Goal: Task Accomplishment & Management: Manage account settings

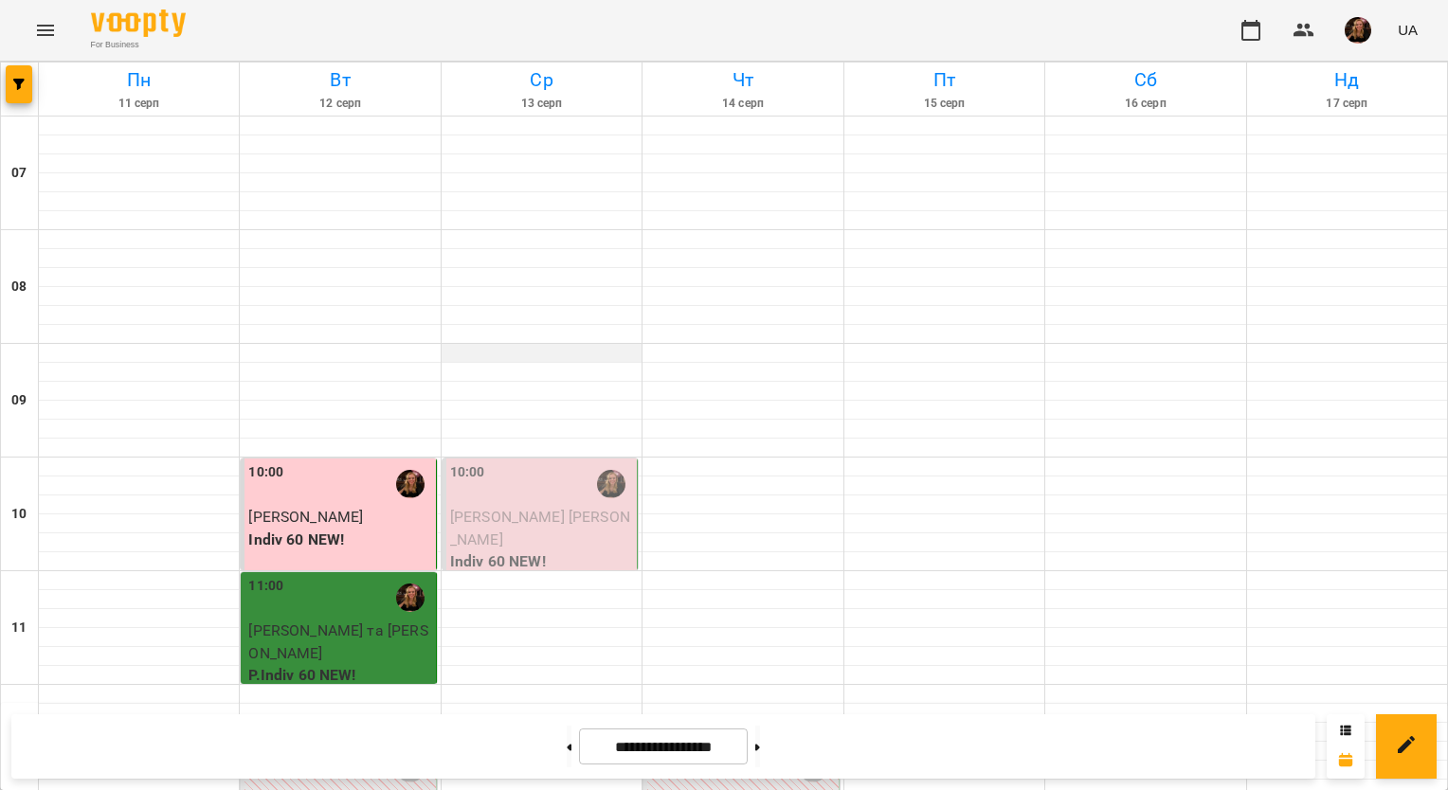
scroll to position [1042, 0]
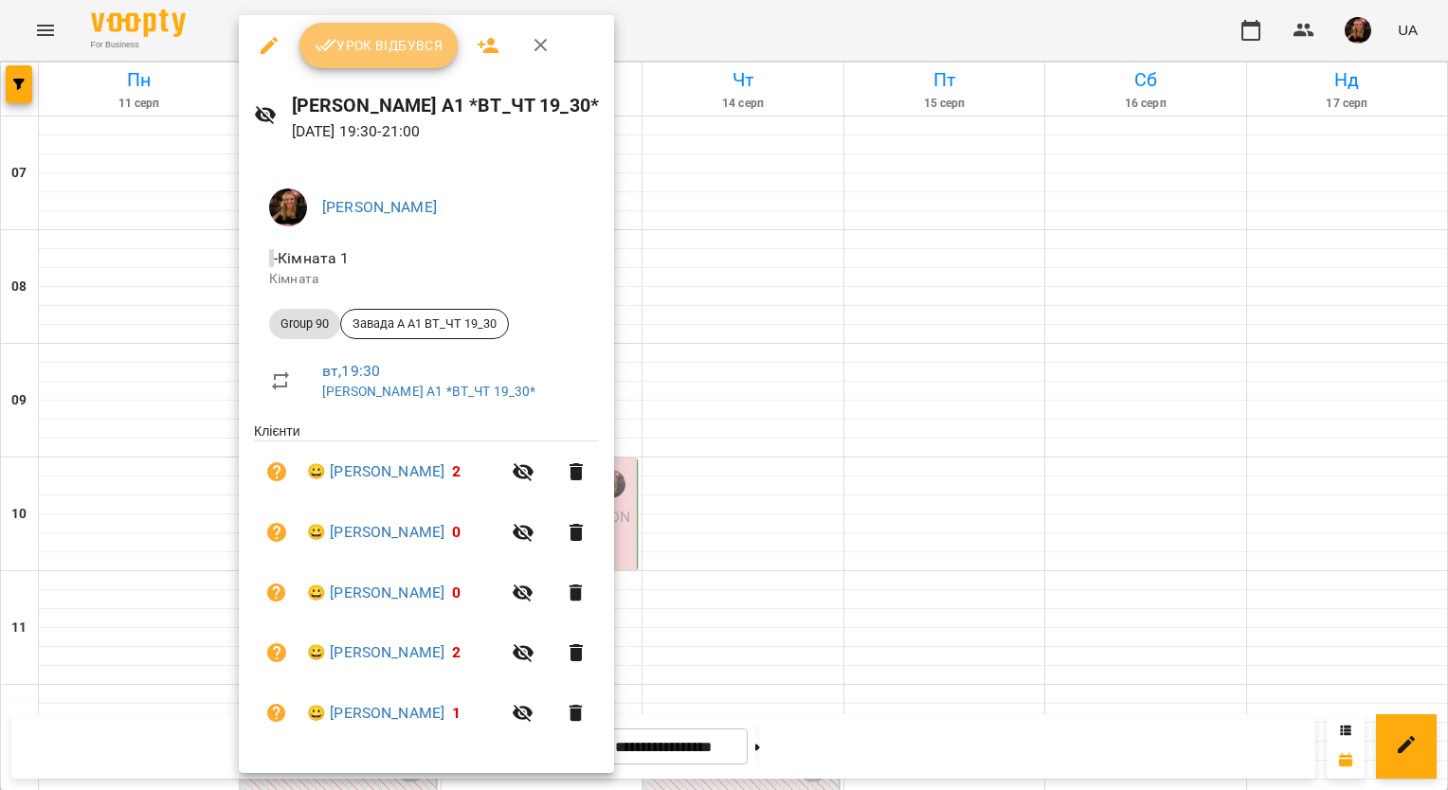
click at [397, 46] on span "Урок відбувся" at bounding box center [379, 45] width 129 height 23
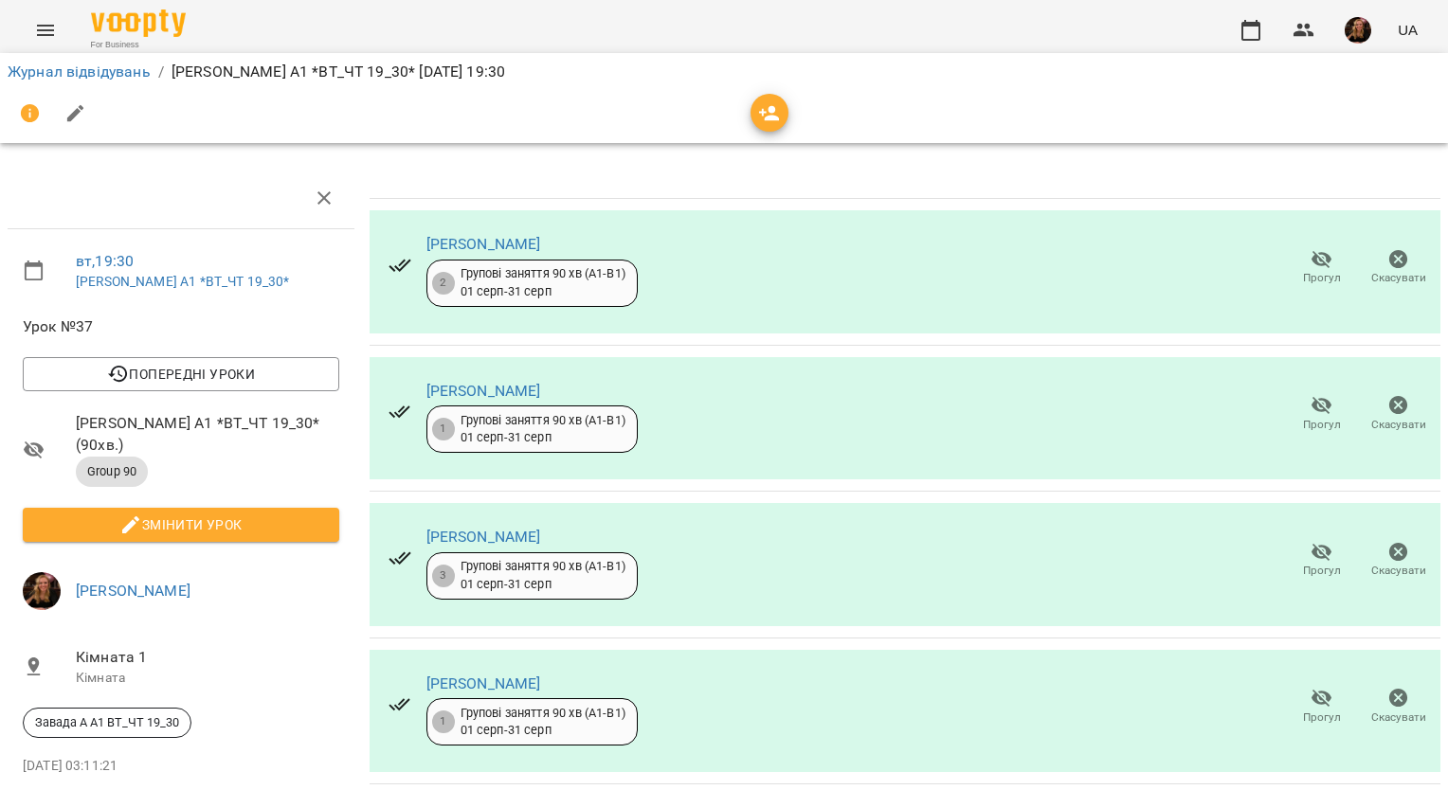
click at [1310, 412] on icon "button" at bounding box center [1321, 405] width 23 height 23
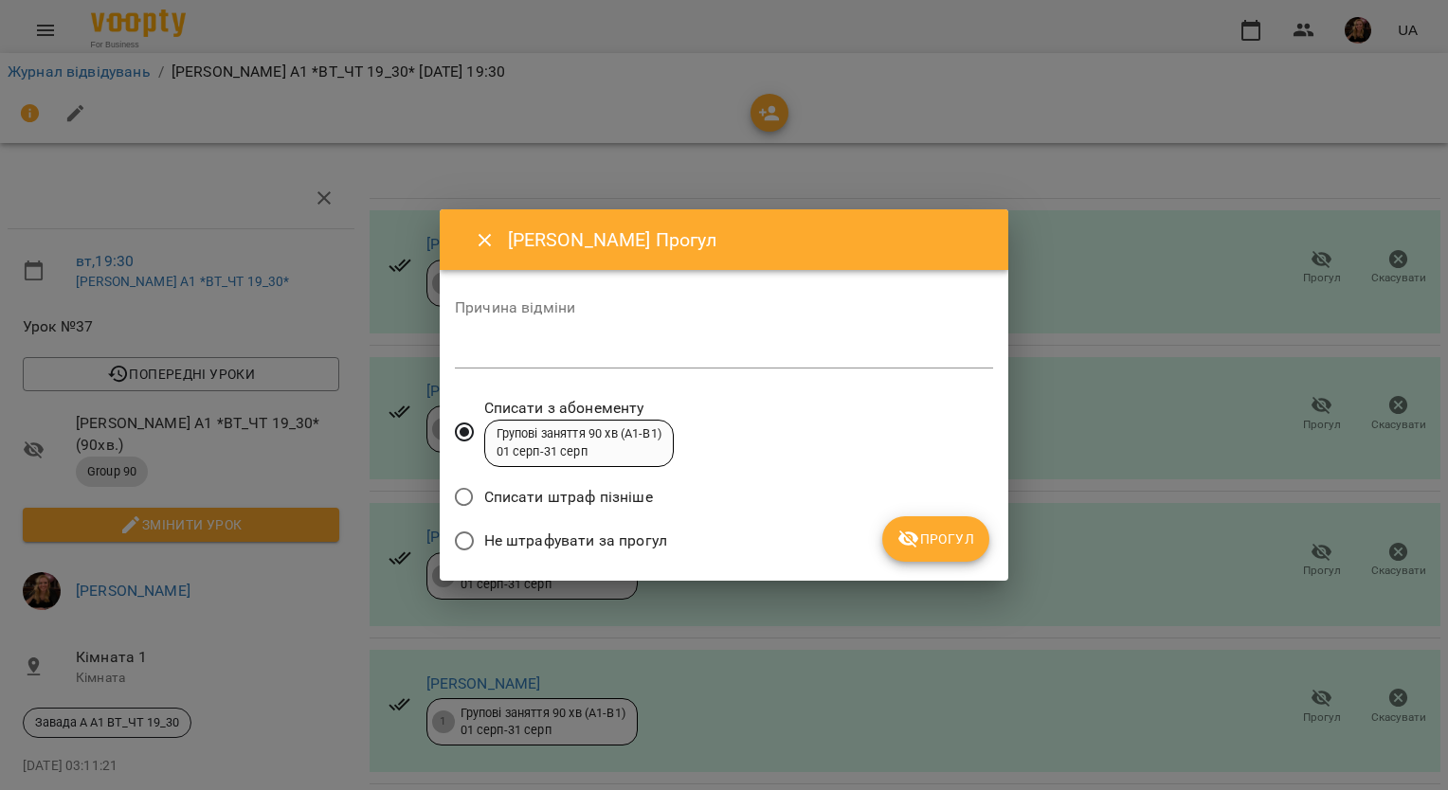
click at [650, 543] on span "Не штрафувати за прогул" at bounding box center [575, 541] width 183 height 23
click at [903, 535] on icon "submit" at bounding box center [908, 540] width 21 height 18
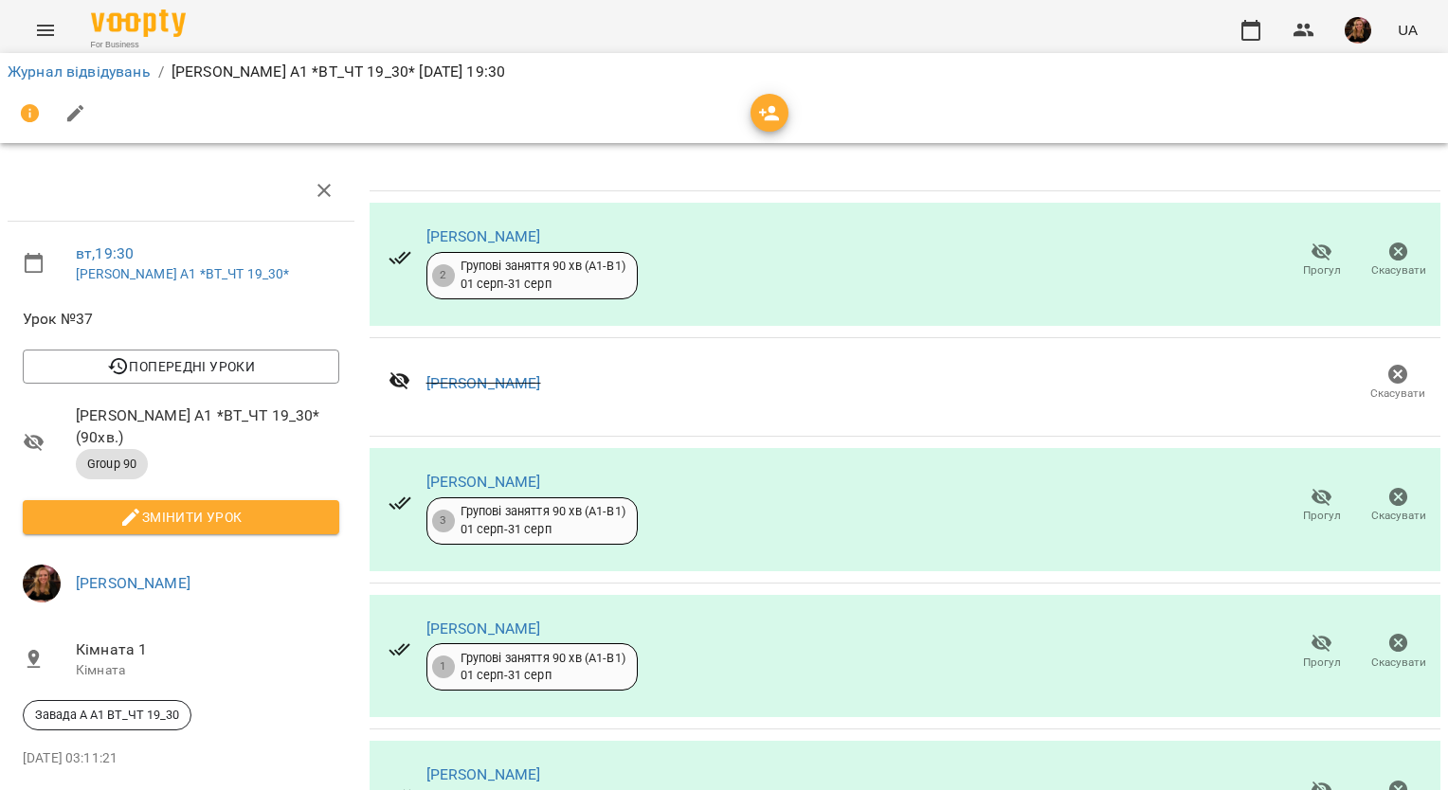
scroll to position [121, 0]
click at [1294, 632] on span "Прогул" at bounding box center [1321, 651] width 54 height 38
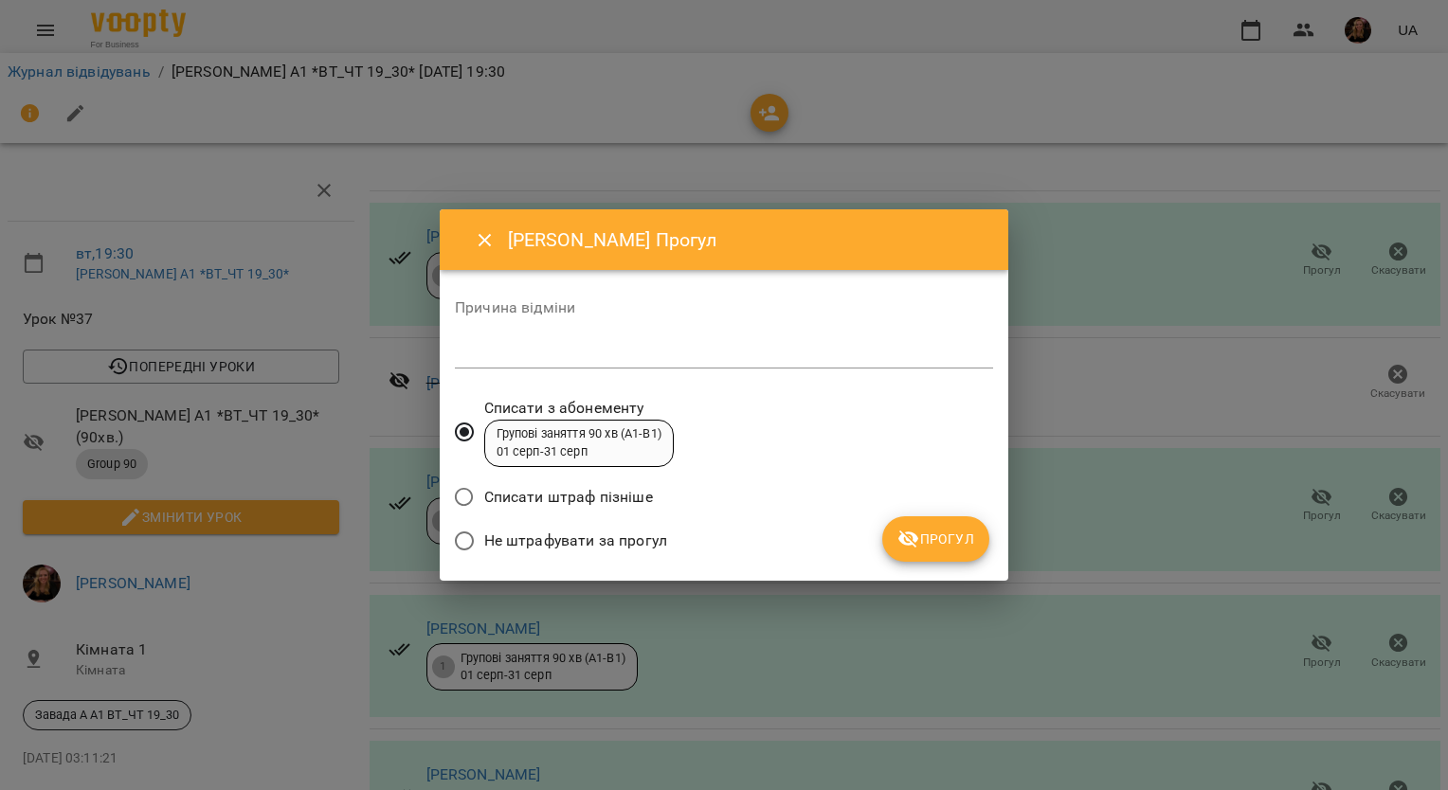
click at [617, 536] on span "Не штрафувати за прогул" at bounding box center [575, 541] width 183 height 23
click at [984, 534] on button "Прогул" at bounding box center [935, 538] width 107 height 45
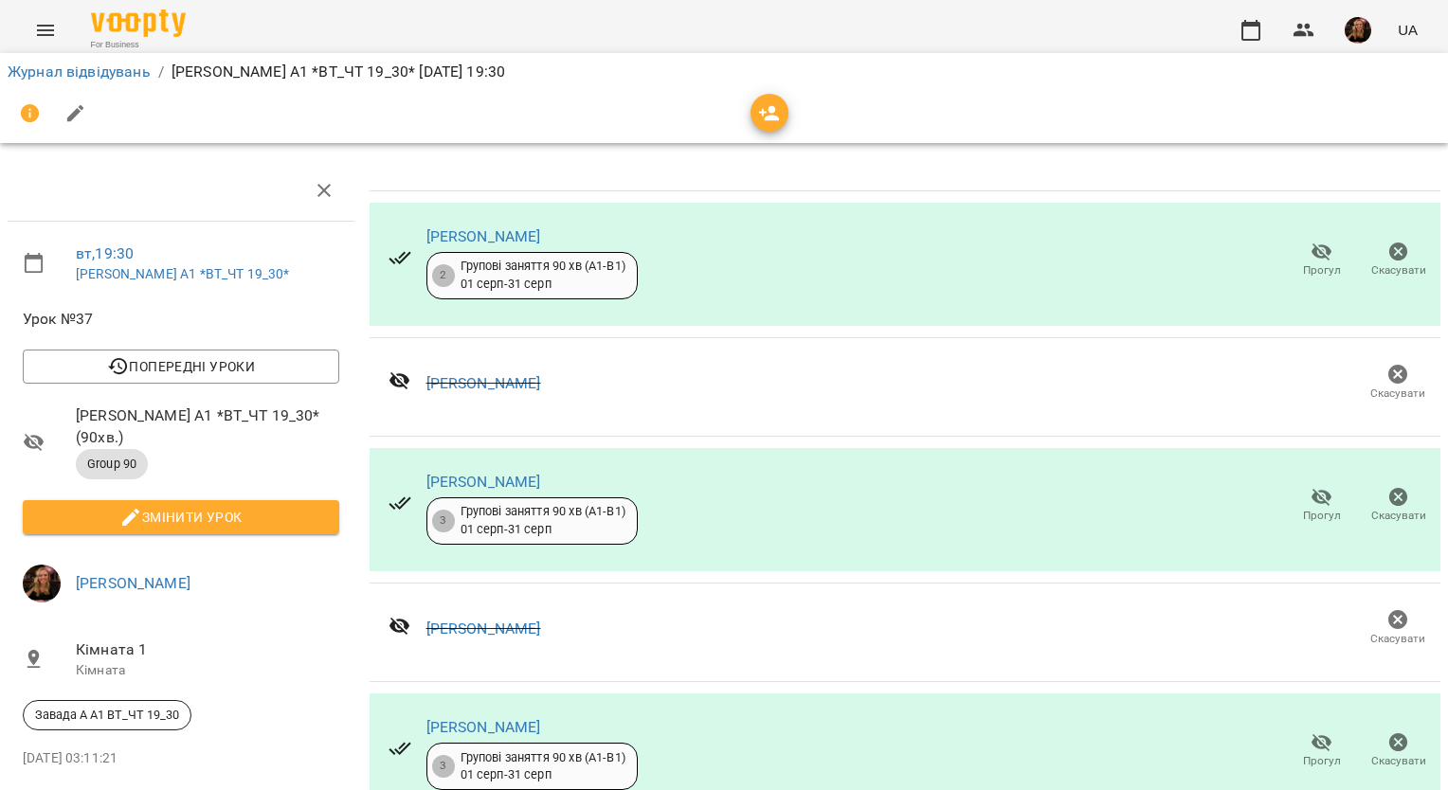
scroll to position [74, 0]
click at [189, 506] on span "Змінити урок" at bounding box center [181, 517] width 286 height 23
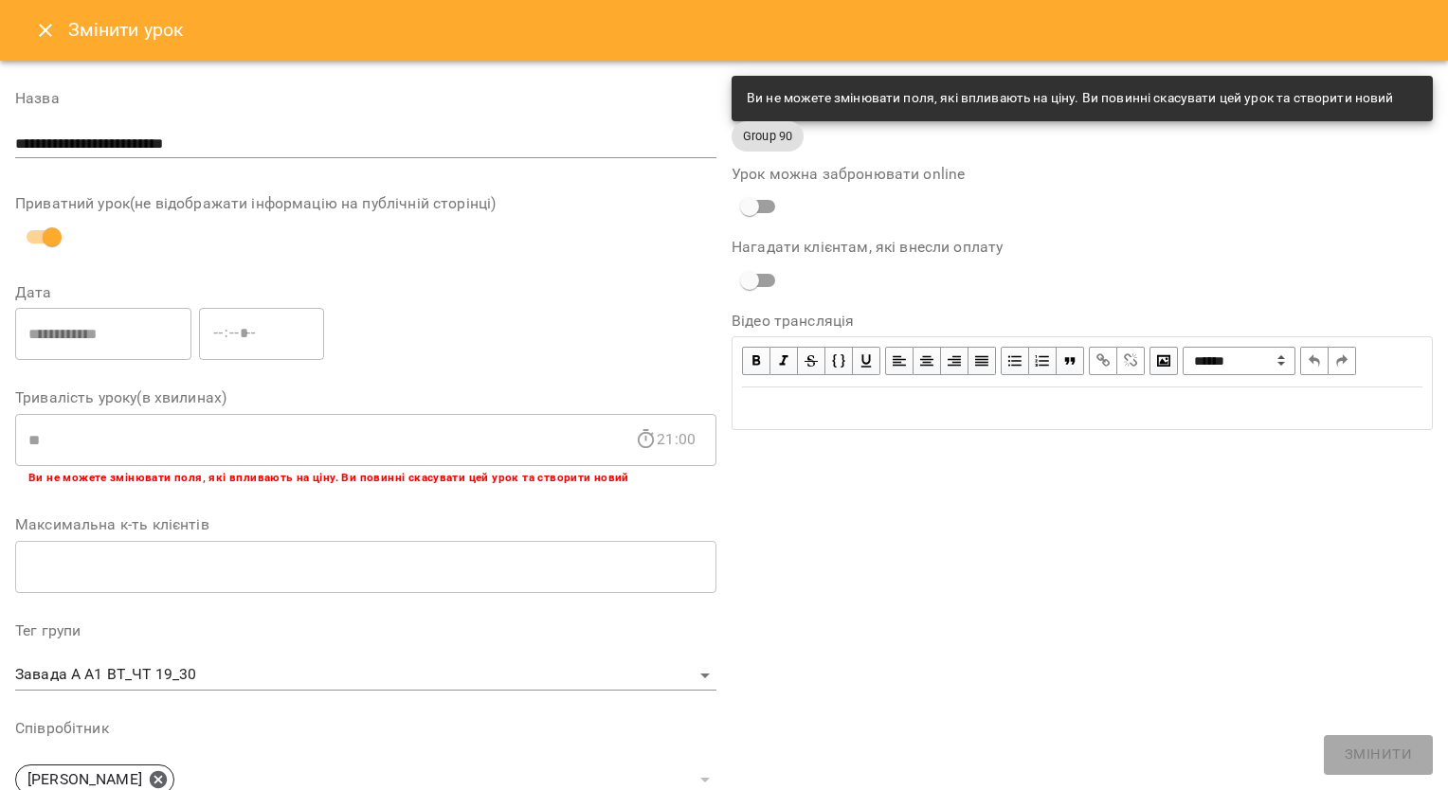
scroll to position [469, 0]
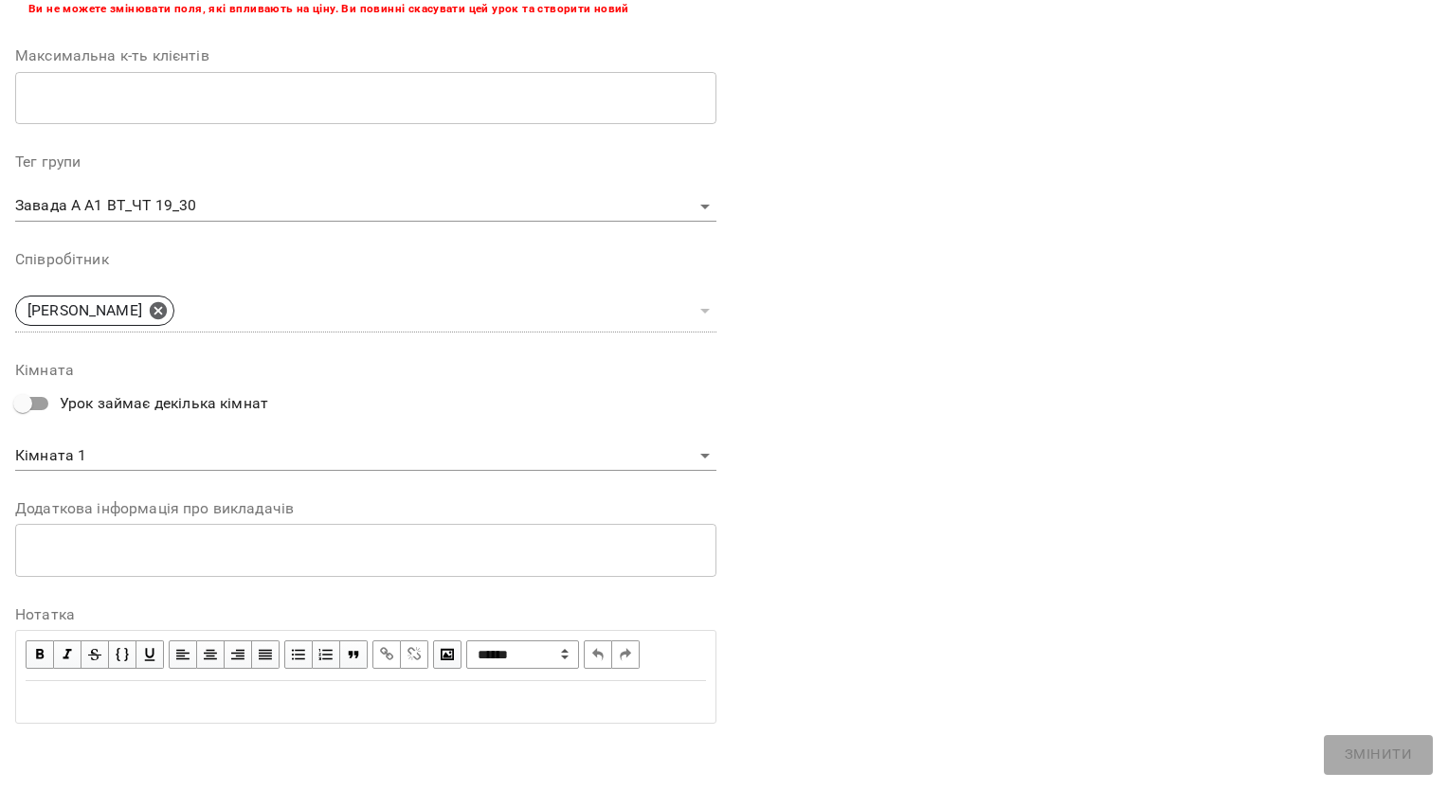
click at [361, 700] on div "Edit text" at bounding box center [366, 702] width 680 height 23
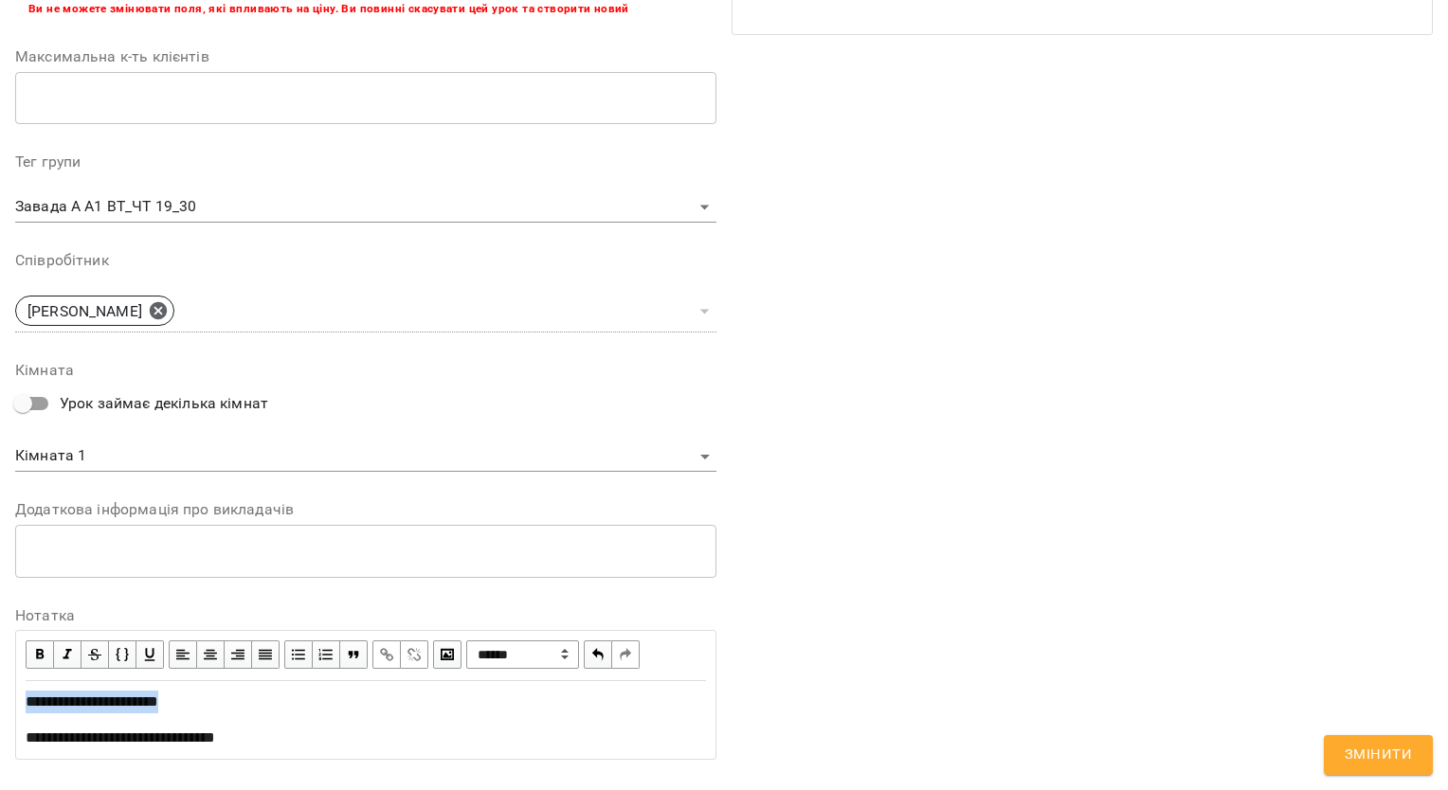
drag, startPoint x: 231, startPoint y: 698, endPoint x: -4, endPoint y: 698, distance: 234.9
click at [0, 698] on html "For Business UA Журнал відвідувань / Завада [PERSON_NAME]. А1 *ВТ_ЧТ 19_30* [DA…" at bounding box center [724, 426] width 1448 height 852
click at [32, 648] on span "button" at bounding box center [39, 654] width 21 height 21
click at [1384, 754] on span "Змінити" at bounding box center [1377, 755] width 67 height 25
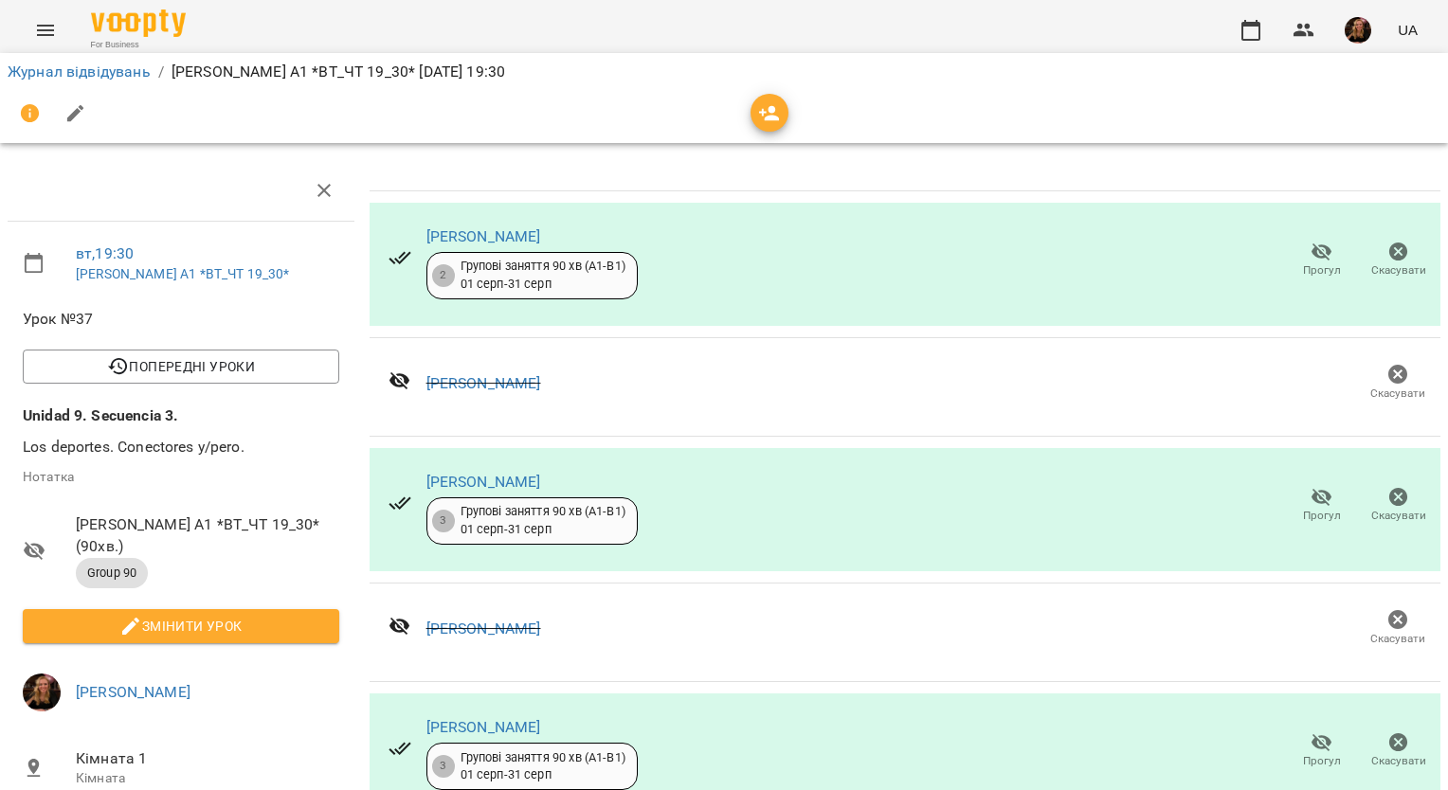
scroll to position [74, 0]
click at [1361, 25] on img "button" at bounding box center [1357, 30] width 27 height 27
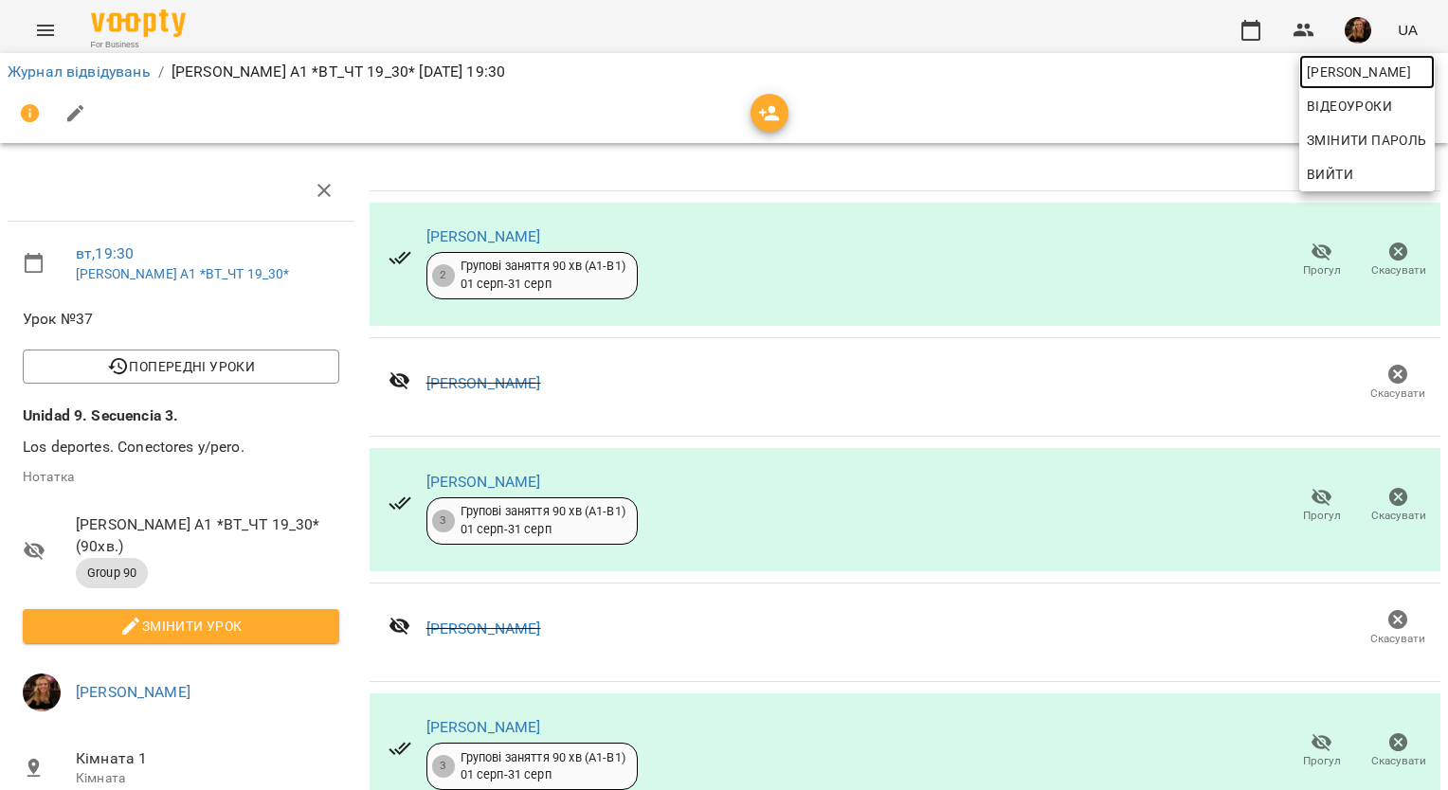
click at [1364, 73] on span "[PERSON_NAME]" at bounding box center [1366, 72] width 120 height 23
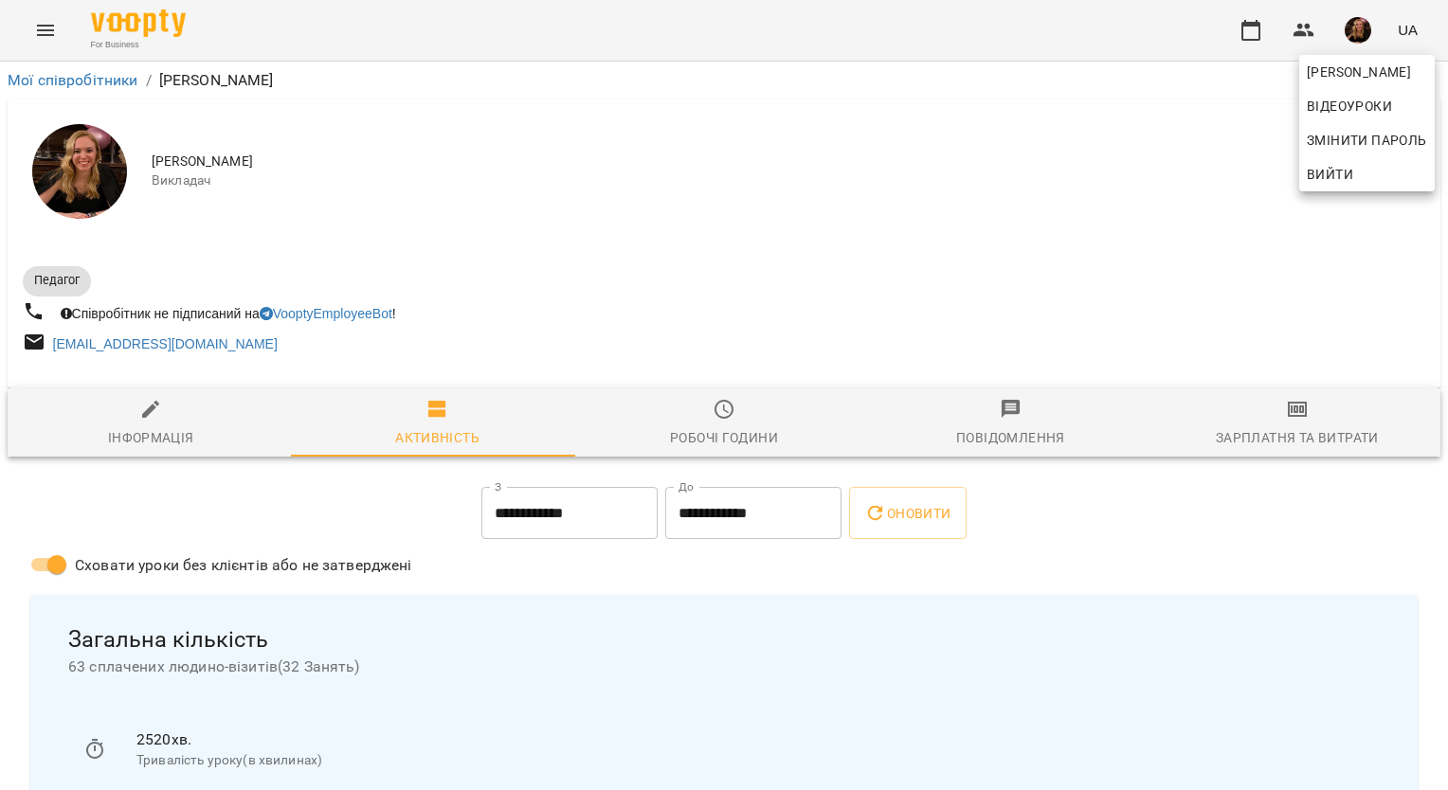
click at [1284, 410] on div at bounding box center [724, 395] width 1448 height 790
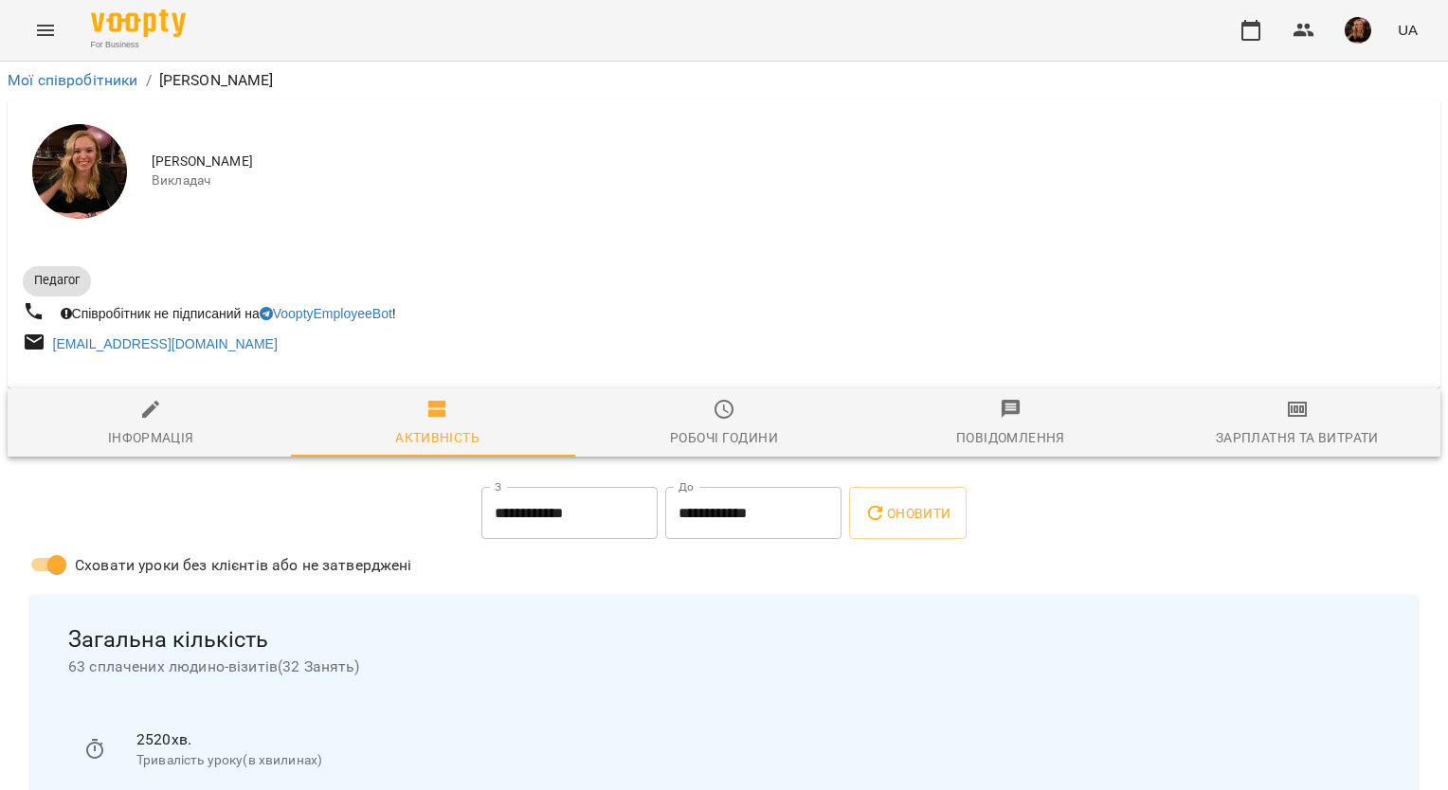
click at [1290, 410] on icon "button" at bounding box center [1296, 409] width 13 height 8
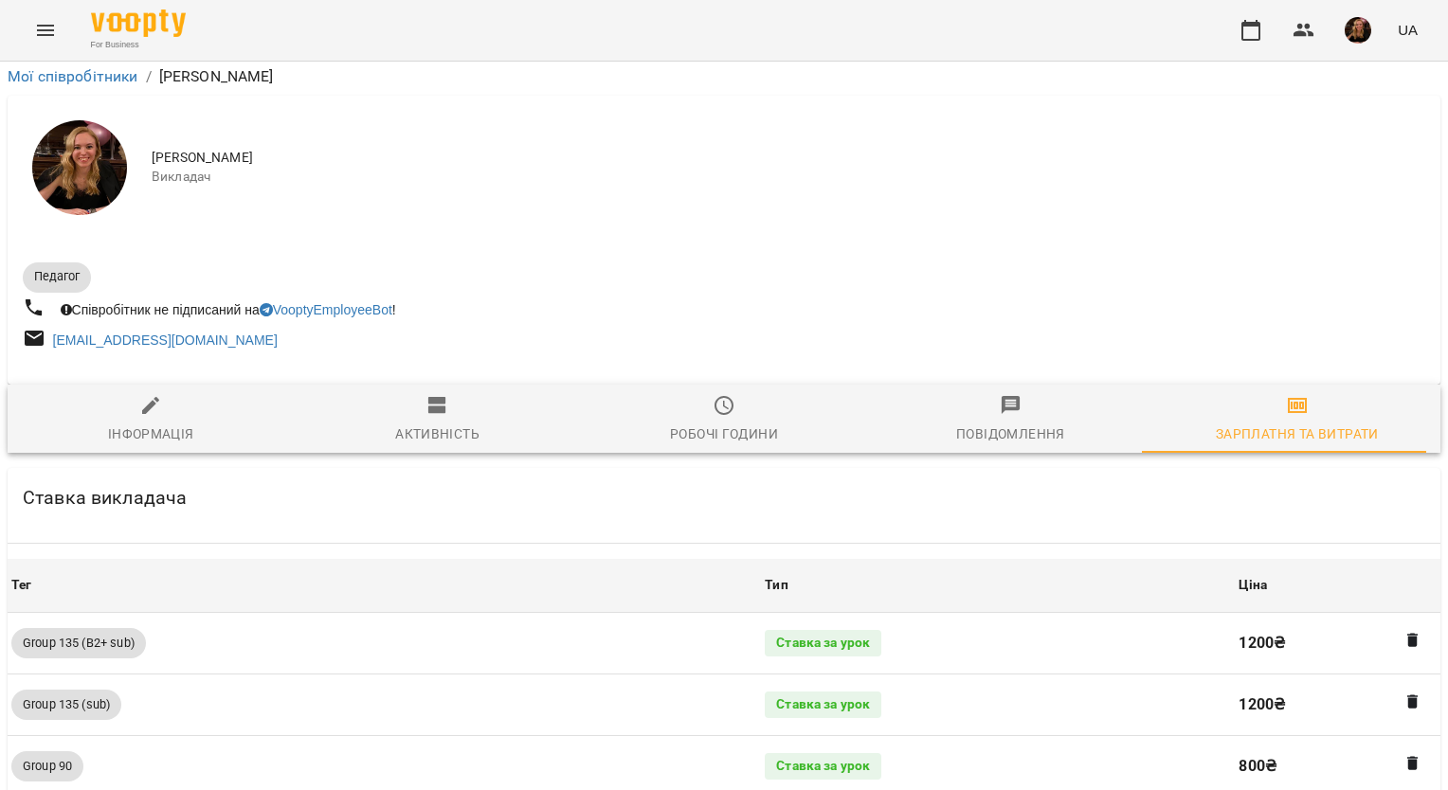
scroll to position [1895, 0]
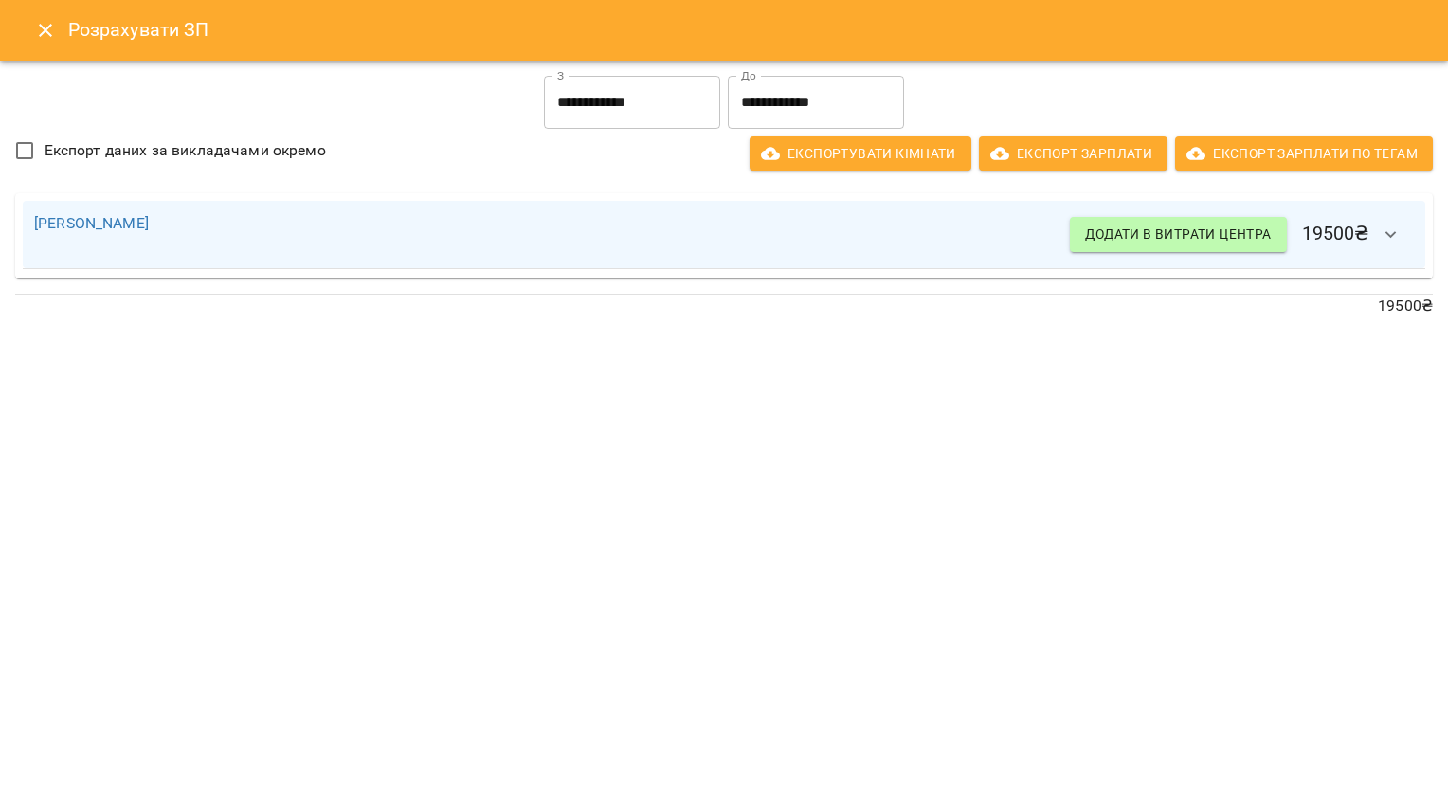
click at [1393, 244] on icon "button" at bounding box center [1390, 235] width 23 height 23
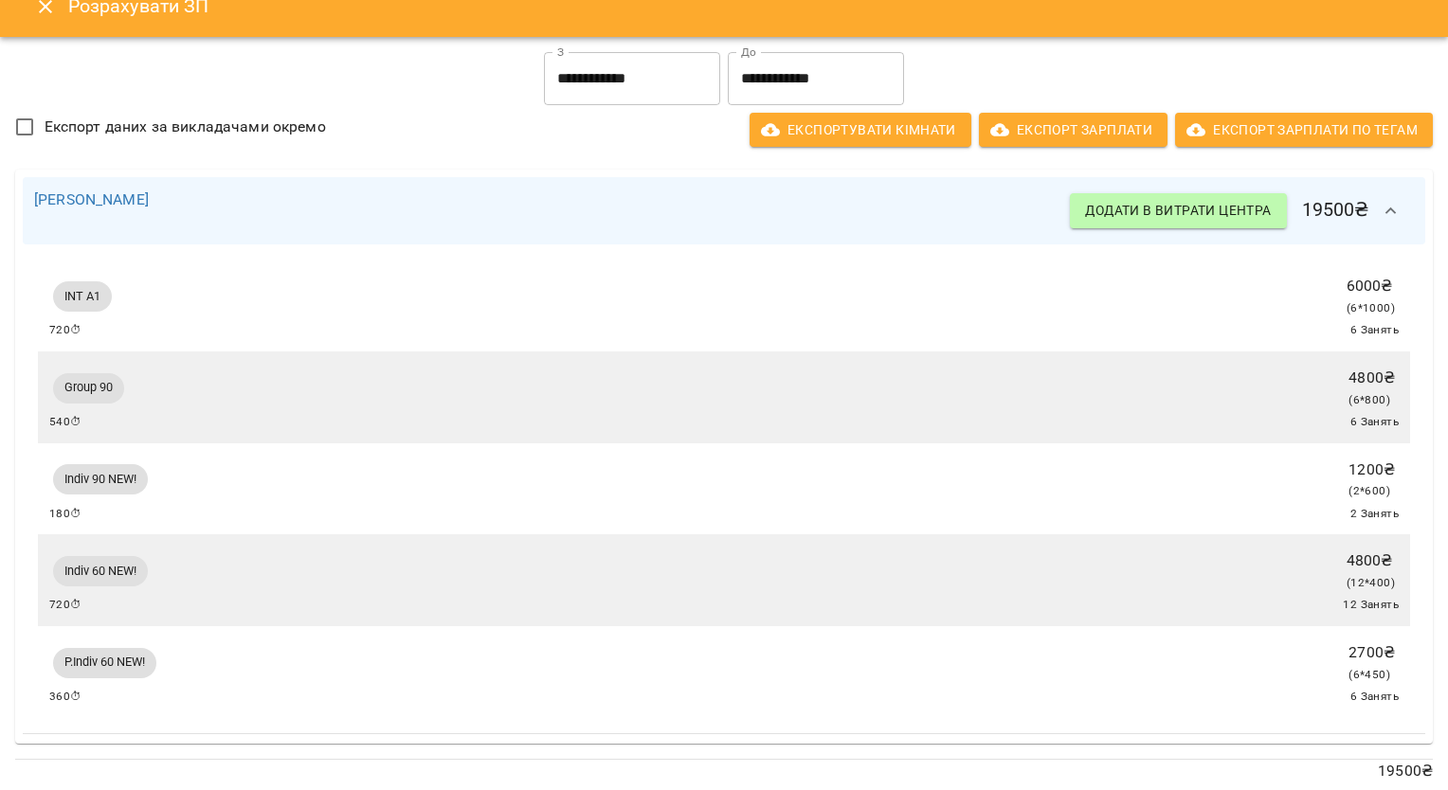
scroll to position [0, 0]
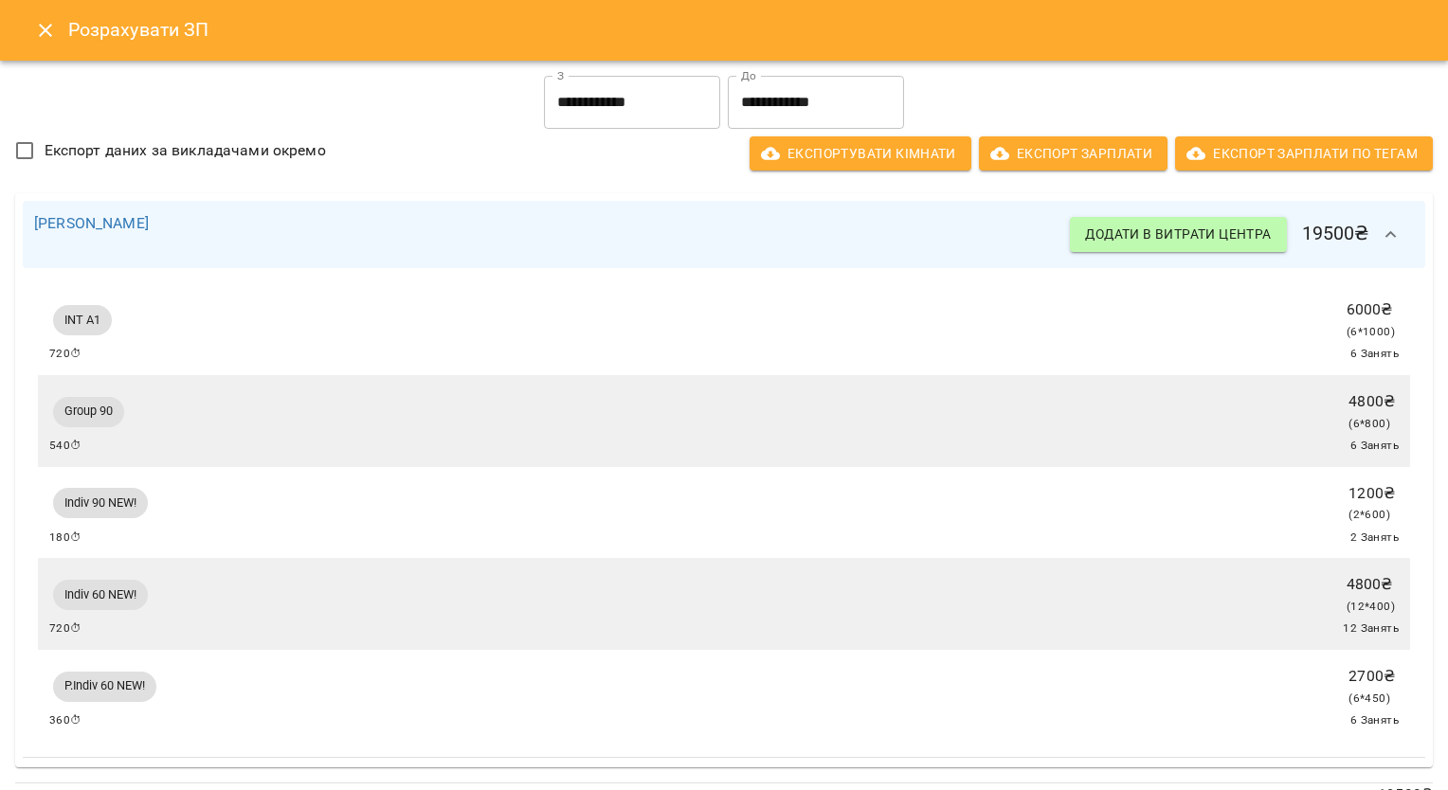
click at [1379, 226] on icon "button" at bounding box center [1390, 235] width 23 height 23
